Goal: Task Accomplishment & Management: Manage account settings

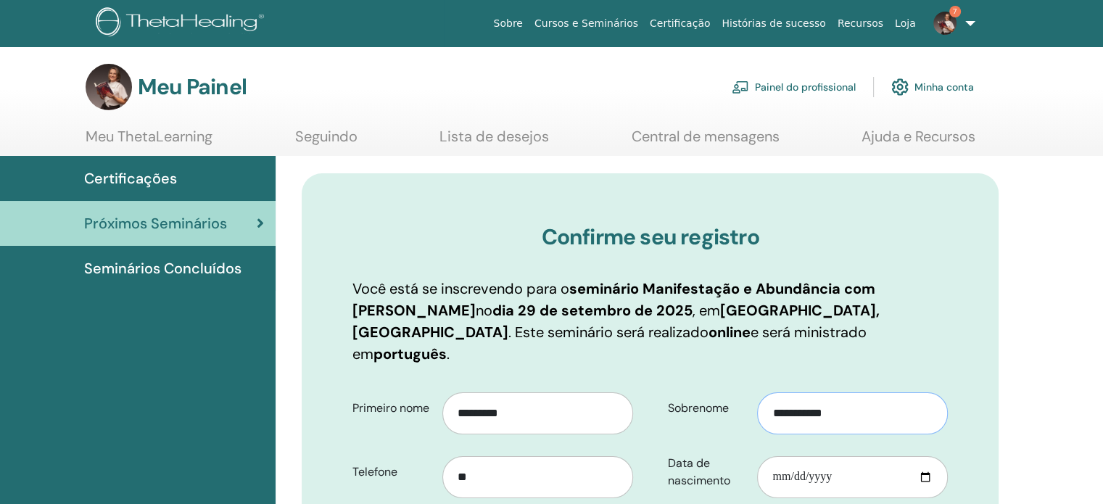
drag, startPoint x: 802, startPoint y: 390, endPoint x: 830, endPoint y: 394, distance: 27.8
click at [830, 394] on input "**********" at bounding box center [852, 413] width 191 height 42
type input "*****"
click at [624, 456] on input "**" at bounding box center [537, 477] width 191 height 42
type input "**********"
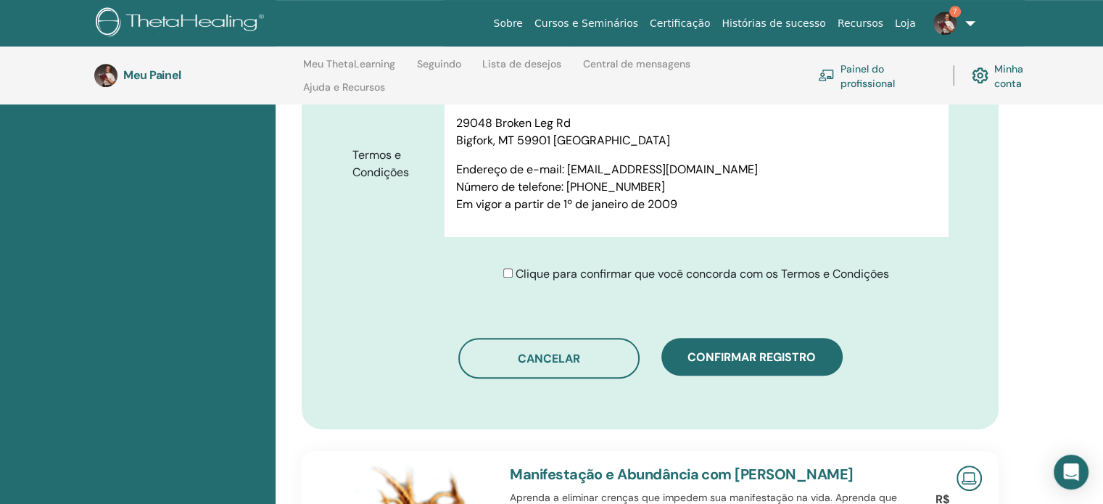
scroll to position [7626, 0]
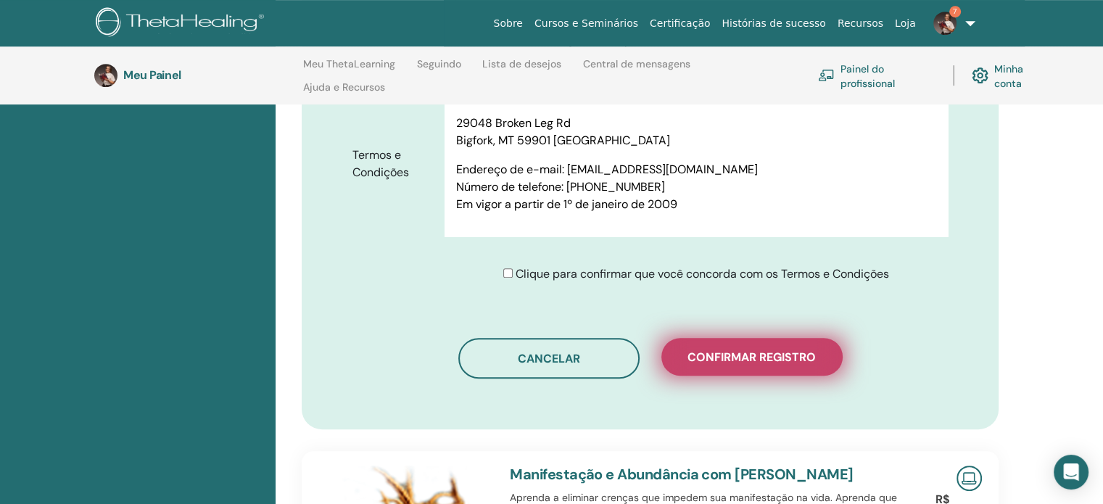
click at [712, 350] on font "Confirmar registro" at bounding box center [752, 357] width 128 height 15
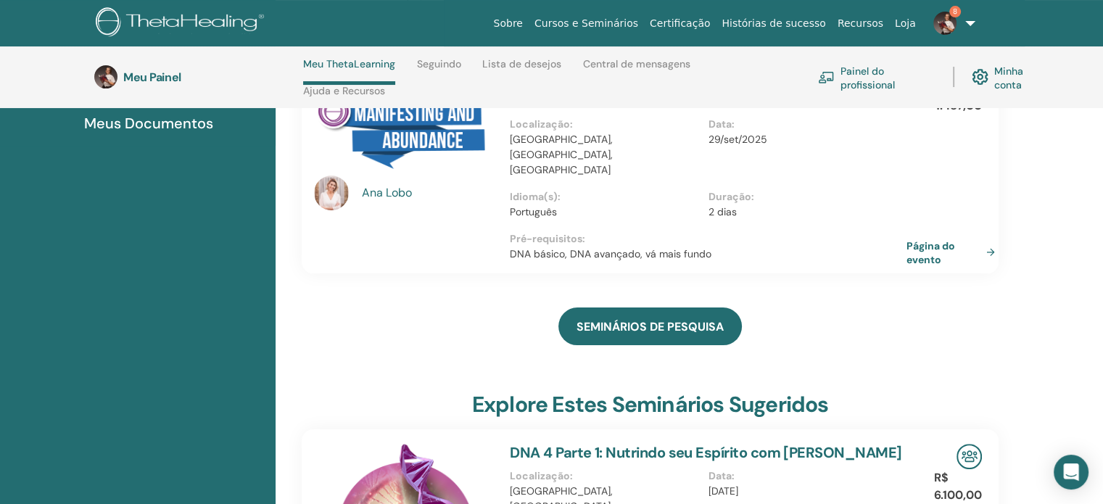
scroll to position [218, 0]
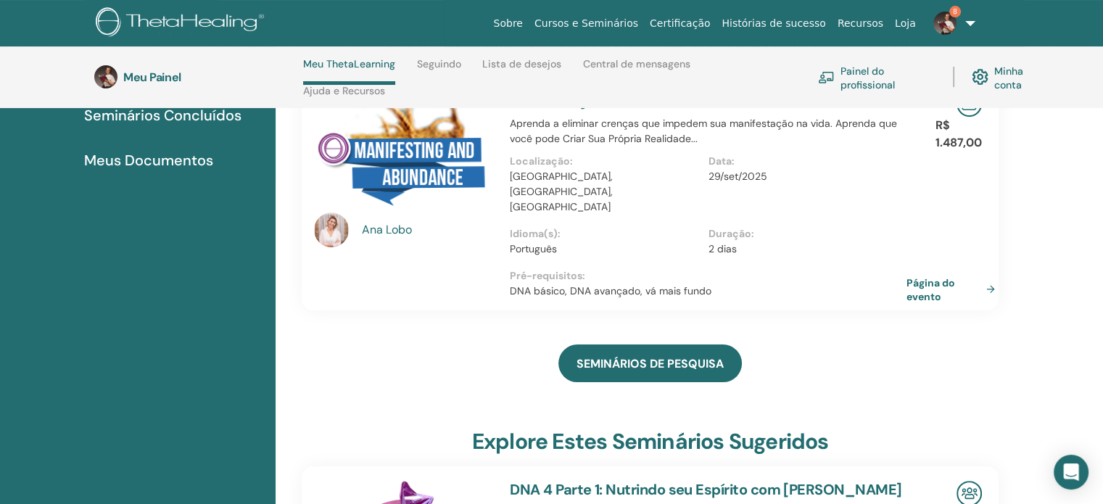
click at [943, 22] on img at bounding box center [944, 23] width 23 height 23
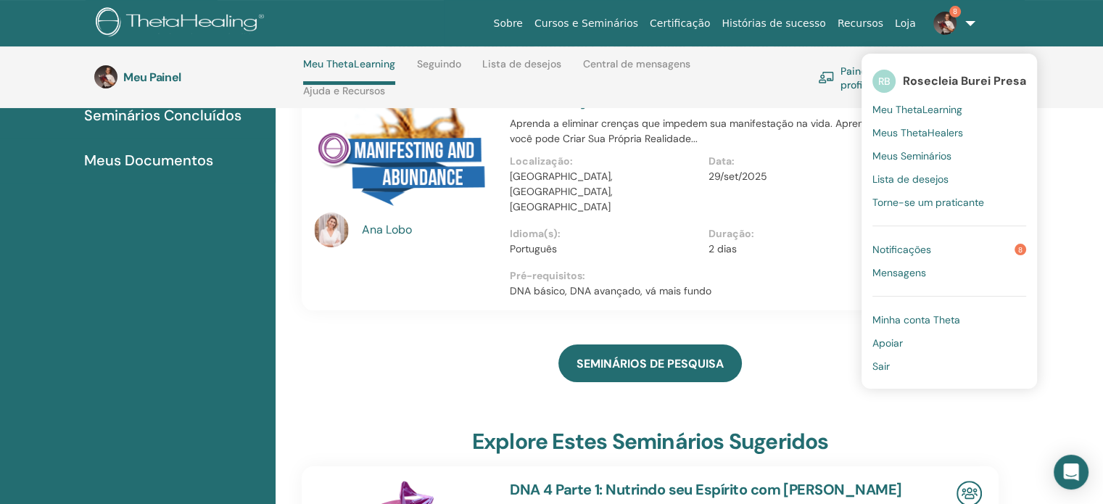
click at [912, 255] on font "Notificações" at bounding box center [902, 249] width 59 height 13
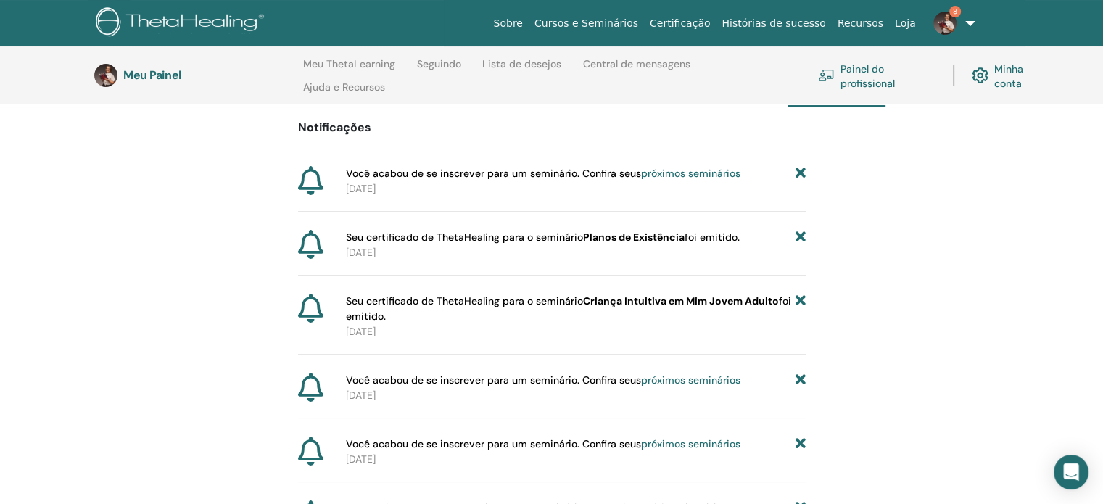
scroll to position [131, 0]
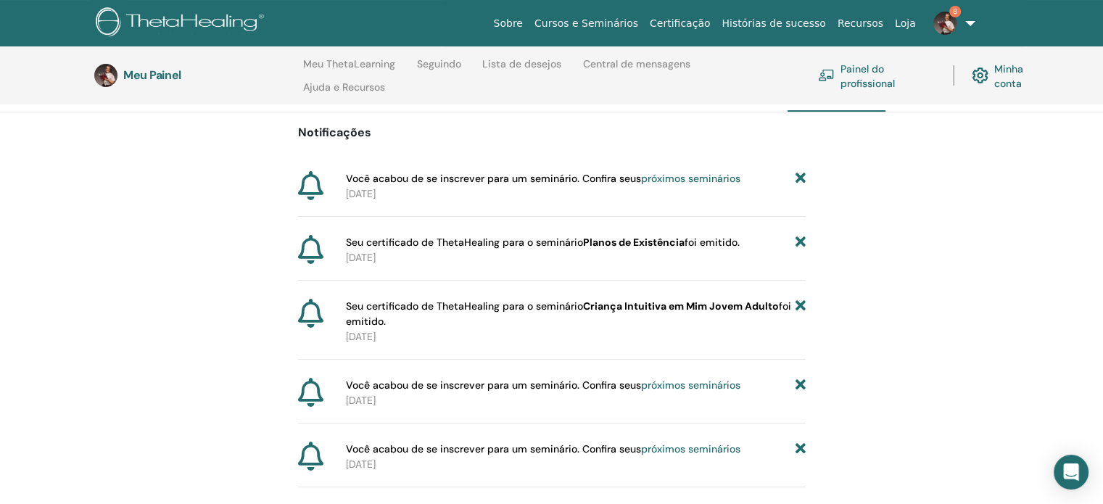
click at [624, 307] on font "Criança Intuitiva em Mim Jovem Adulto" at bounding box center [681, 306] width 196 height 13
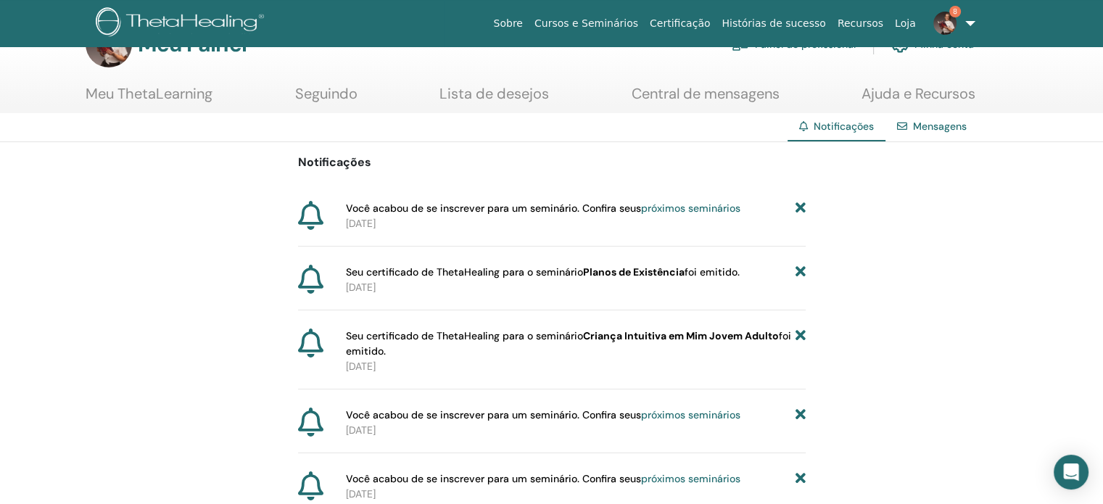
scroll to position [0, 0]
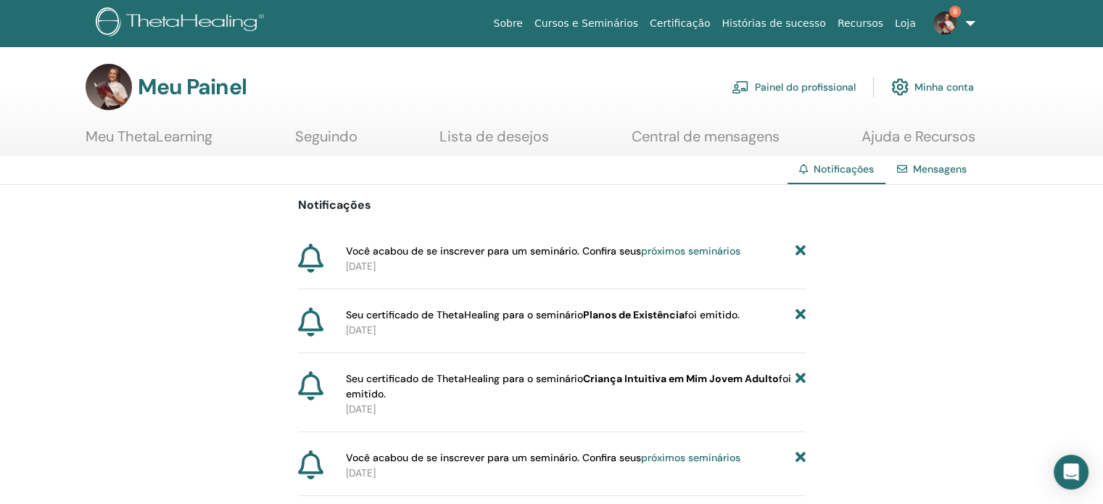
click at [189, 139] on font "Meu ThetaLearning" at bounding box center [149, 136] width 127 height 19
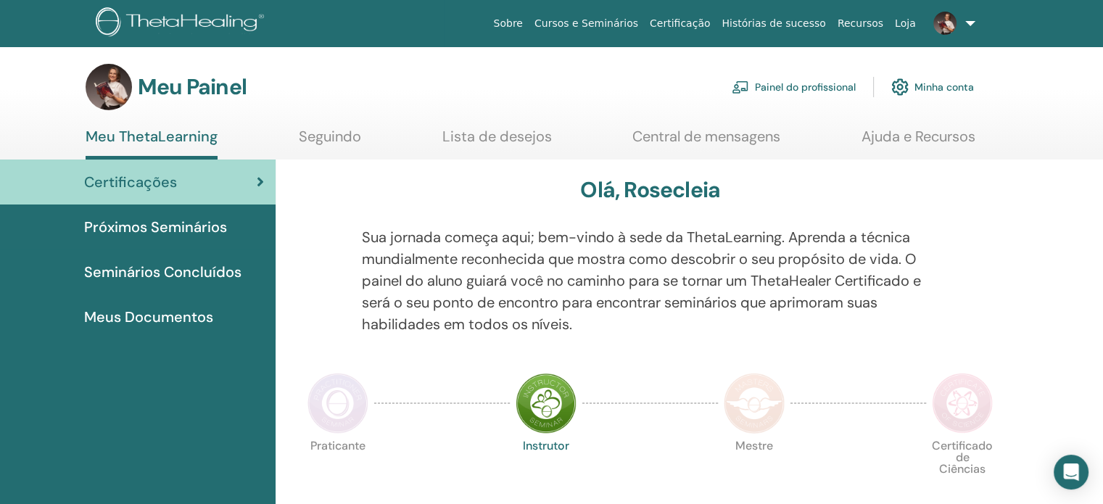
click at [141, 320] on font "Meus Documentos" at bounding box center [148, 317] width 129 height 19
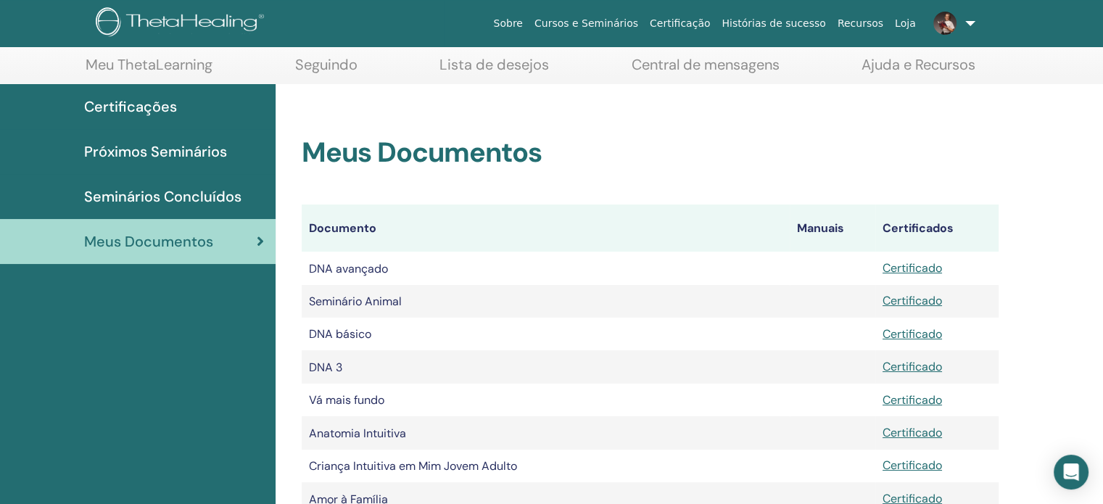
scroll to position [73, 0]
click at [893, 472] on font "Certificado" at bounding box center [912, 464] width 59 height 15
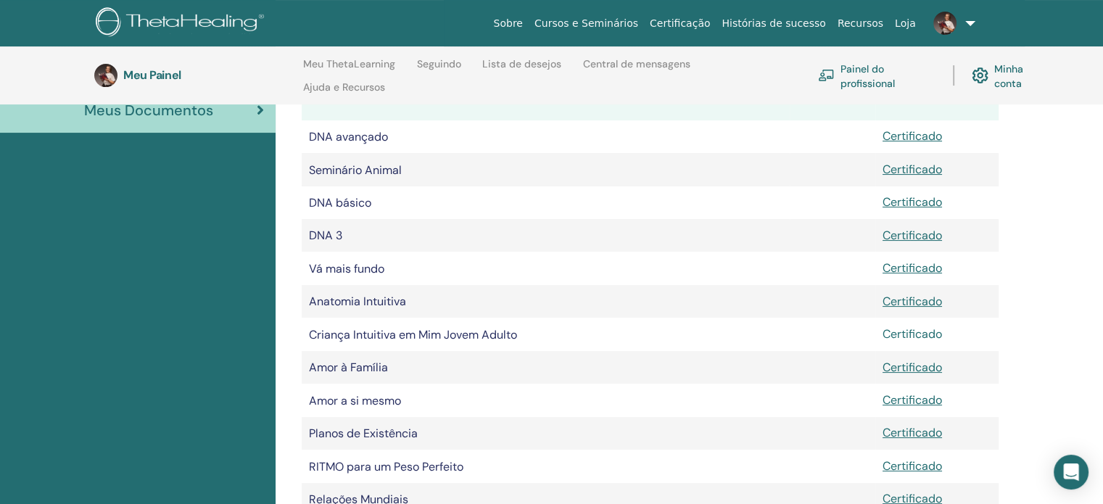
scroll to position [276, 0]
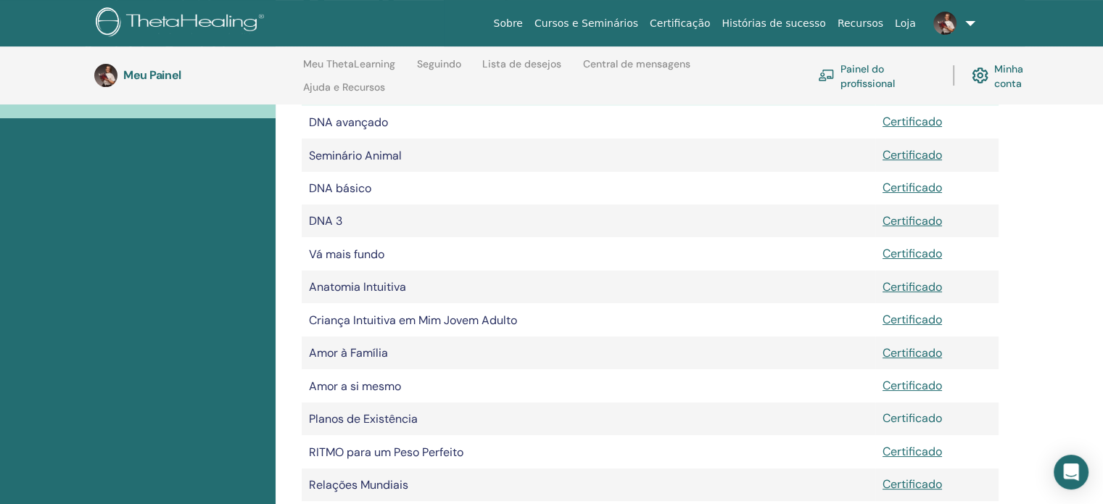
click at [891, 426] on font "Certificado" at bounding box center [912, 418] width 59 height 15
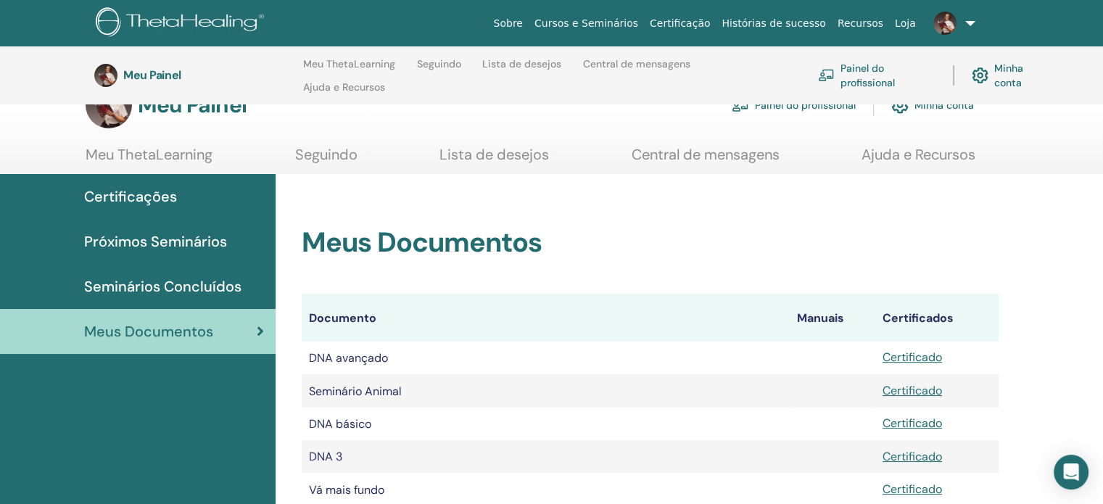
scroll to position [0, 0]
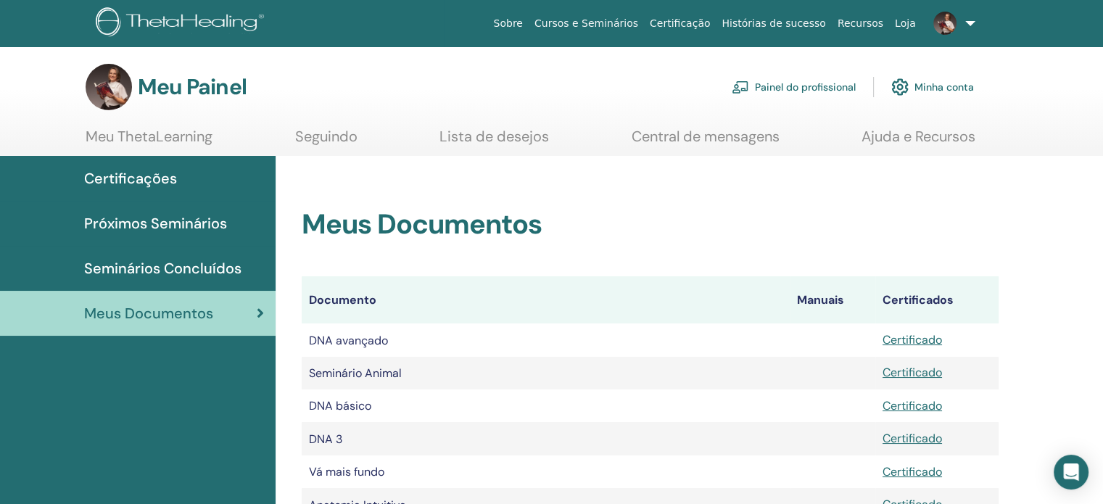
click at [946, 25] on img at bounding box center [944, 23] width 23 height 23
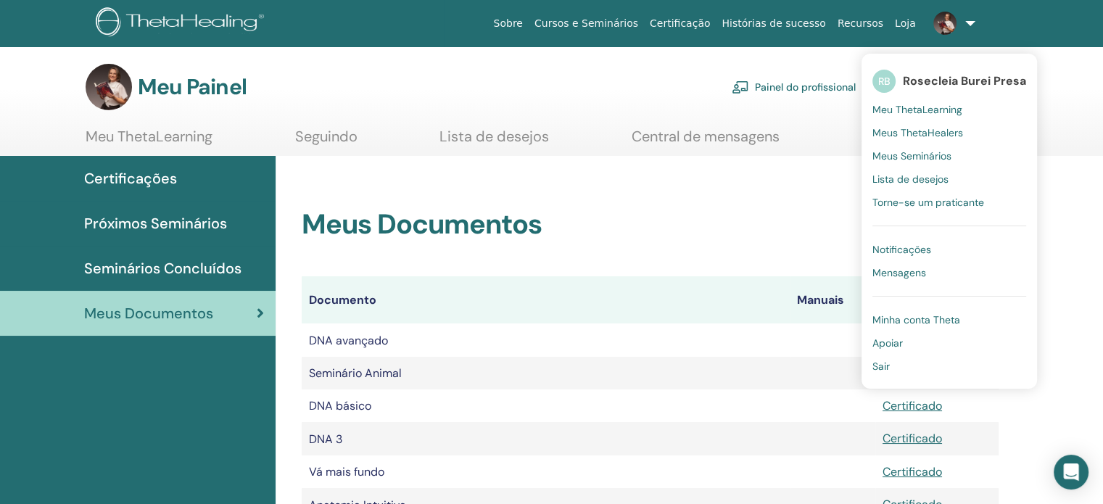
click at [880, 369] on font "Sair" at bounding box center [881, 366] width 17 height 13
